Goal: Information Seeking & Learning: Learn about a topic

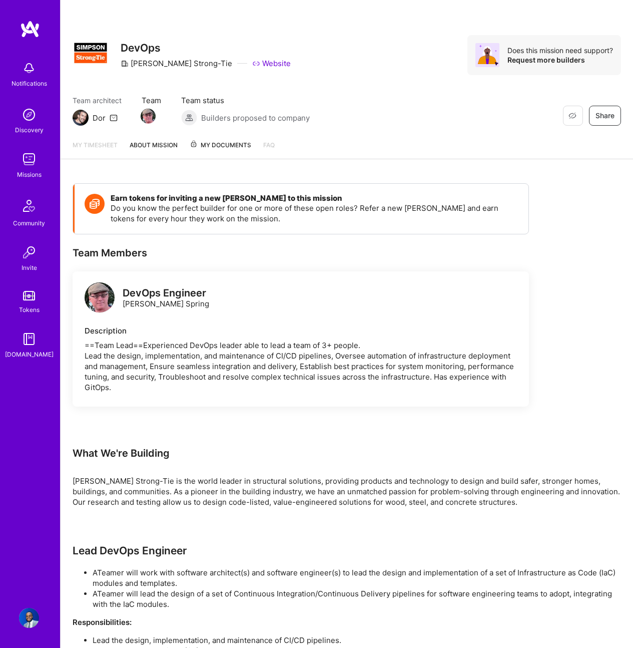
click at [171, 147] on link "About Mission" at bounding box center [154, 149] width 48 height 19
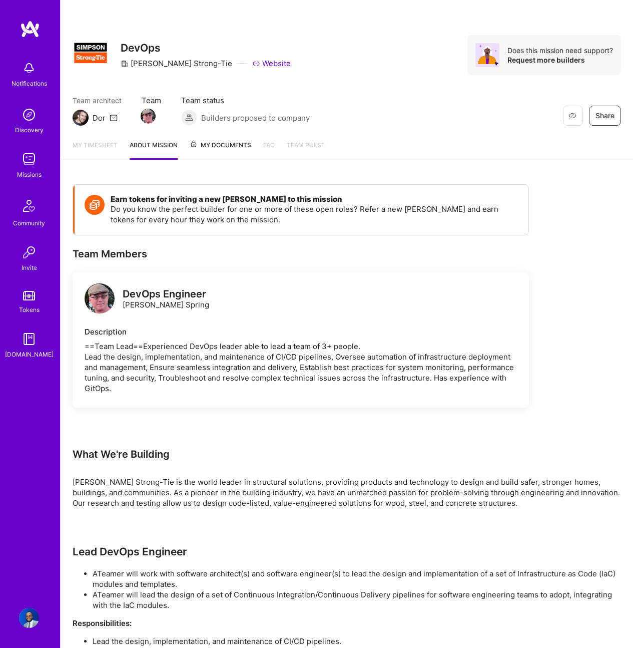
click at [26, 159] on img at bounding box center [29, 159] width 20 height 20
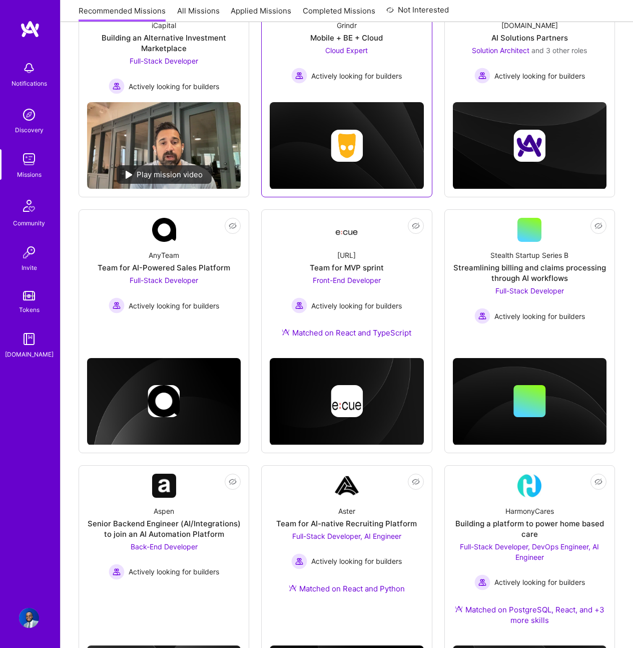
scroll to position [306, 0]
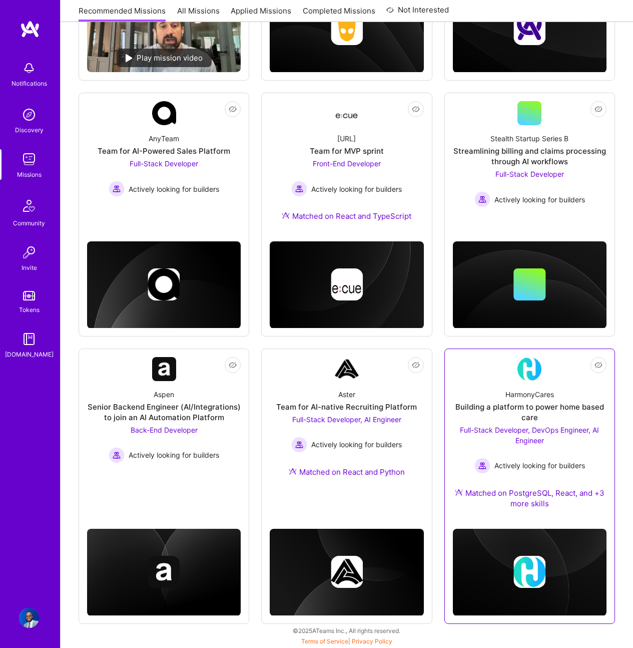
click at [504, 381] on div "HarmonyCares Building a platform to power home based care Full-Stack Developer,…" at bounding box center [530, 451] width 154 height 140
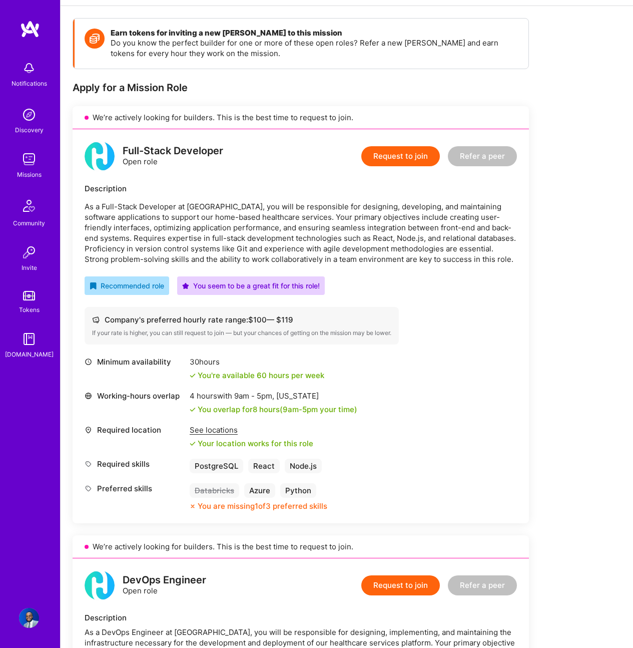
scroll to position [430, 0]
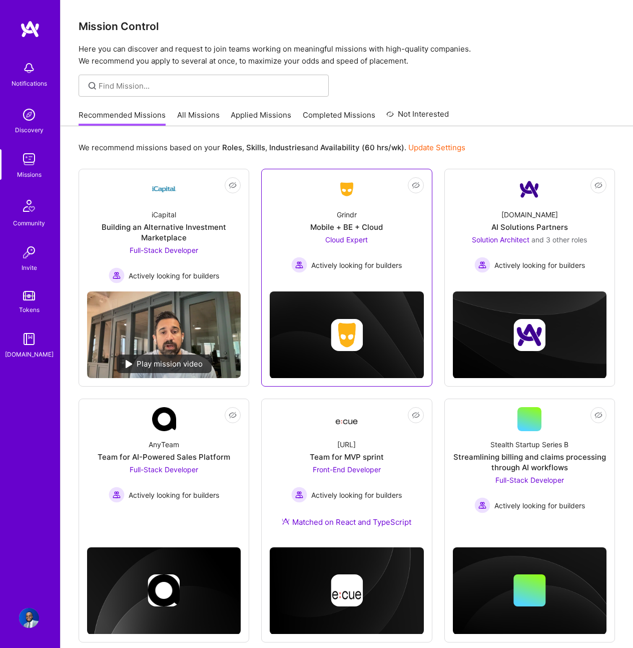
click at [326, 235] on span "Cloud Expert" at bounding box center [346, 239] width 43 height 9
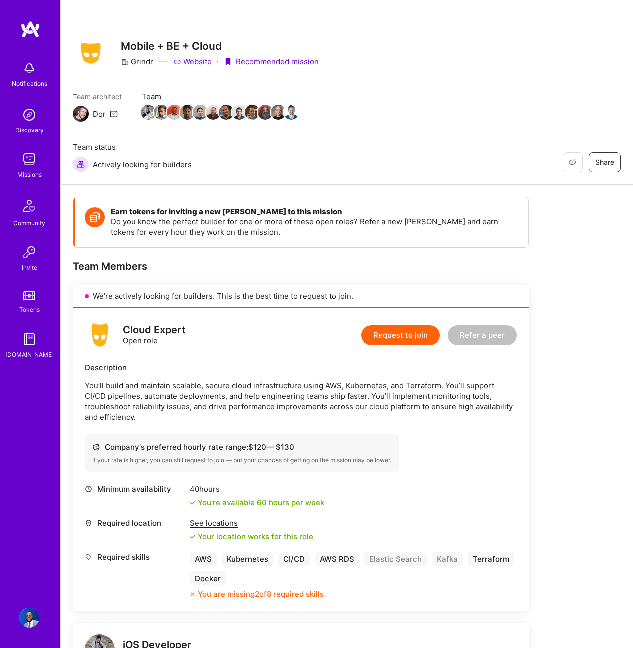
click at [39, 158] on img at bounding box center [29, 159] width 20 height 20
